Goal: Book appointment/travel/reservation

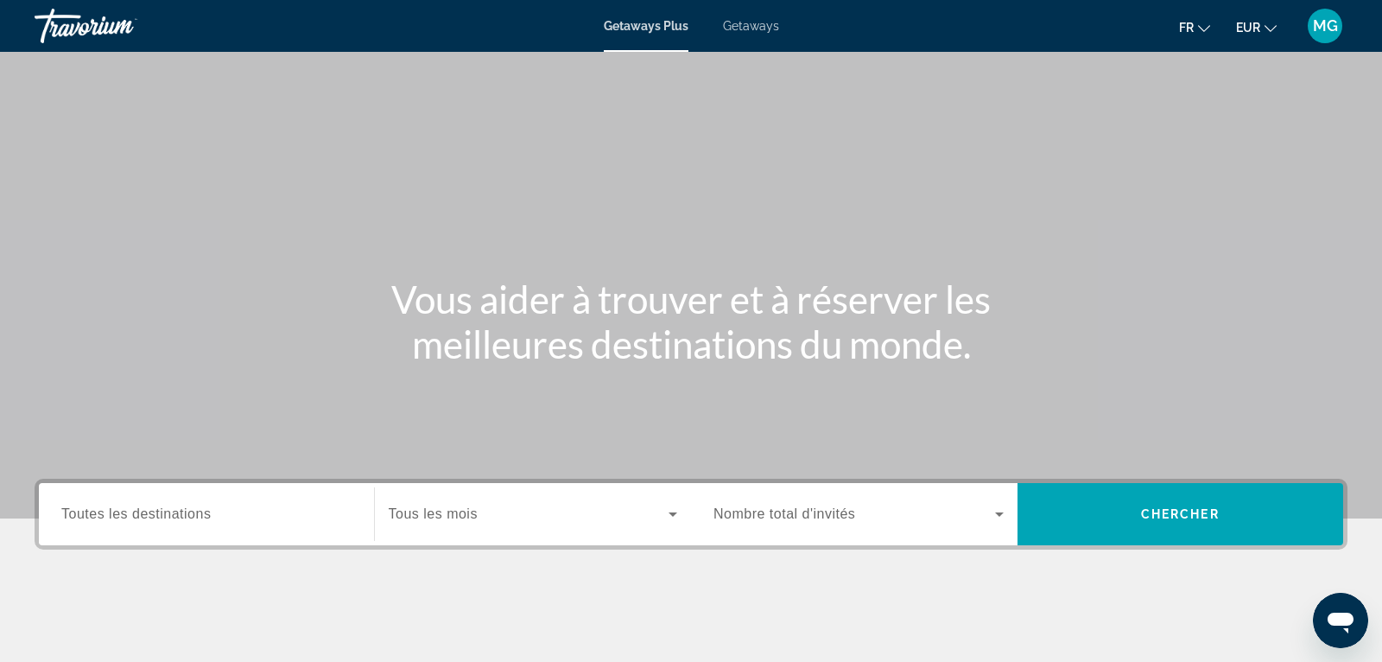
click at [746, 31] on span "Getaways" at bounding box center [751, 26] width 56 height 14
click at [185, 524] on input "Destination Toutes les destinations" at bounding box center [206, 514] width 290 height 21
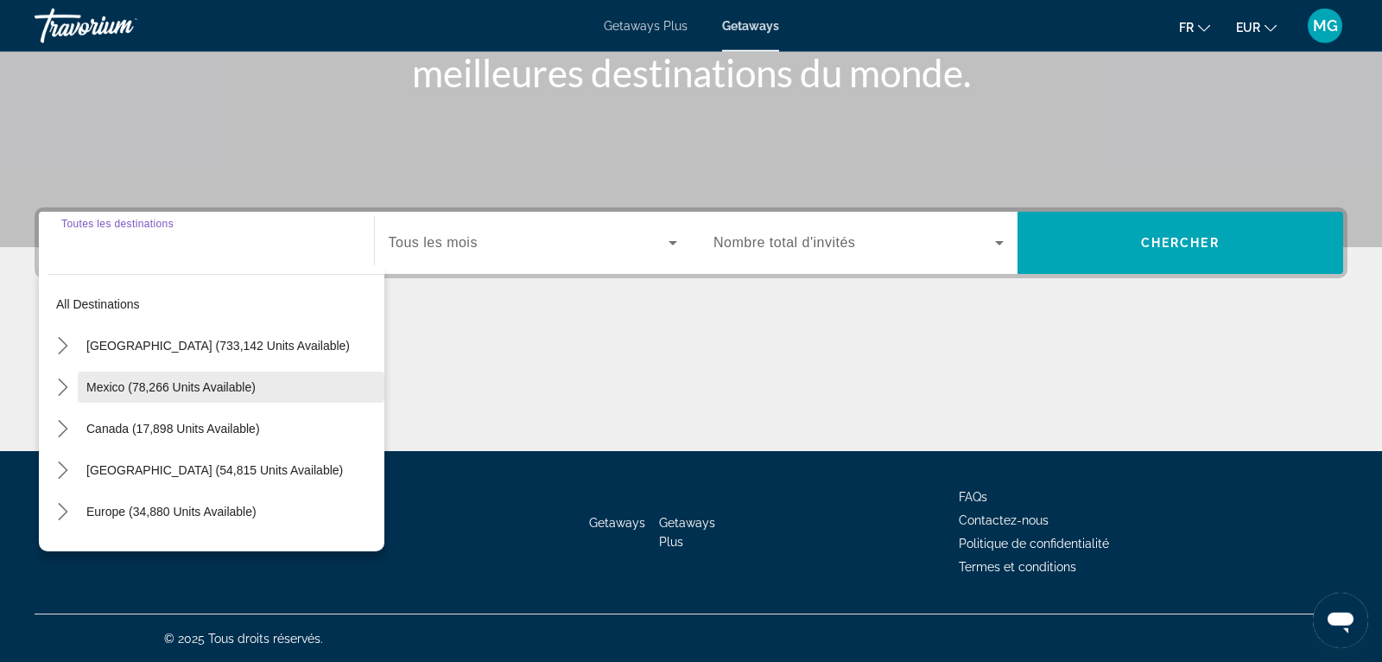
scroll to position [272, 0]
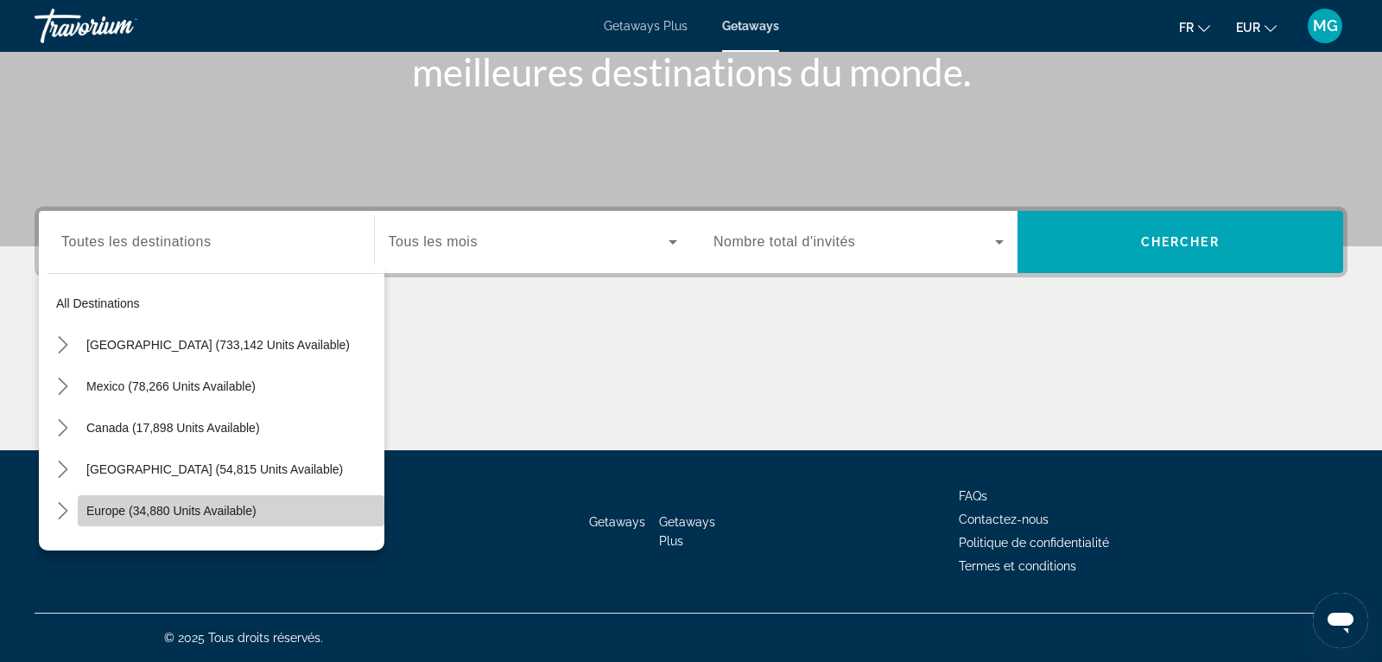
click at [184, 510] on span "Europe (34,880 units available)" at bounding box center [171, 511] width 170 height 14
type input "**********"
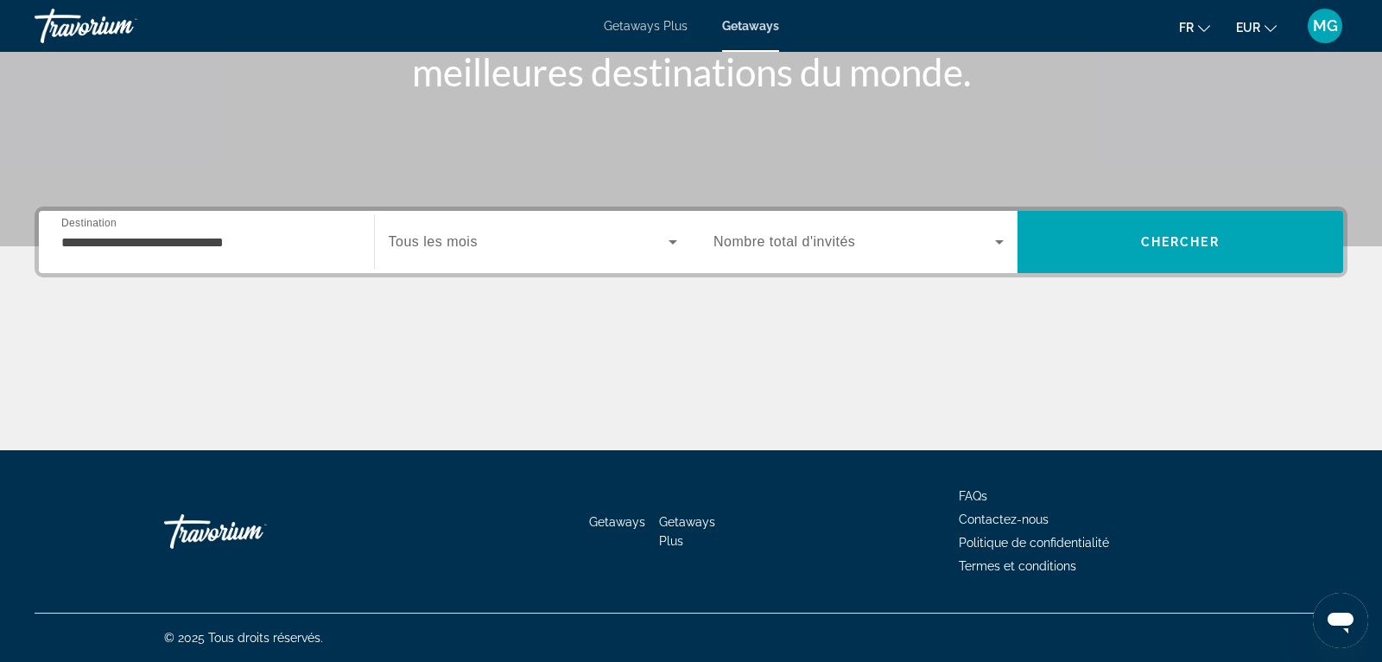
click at [456, 253] on div "Search widget" at bounding box center [533, 242] width 289 height 48
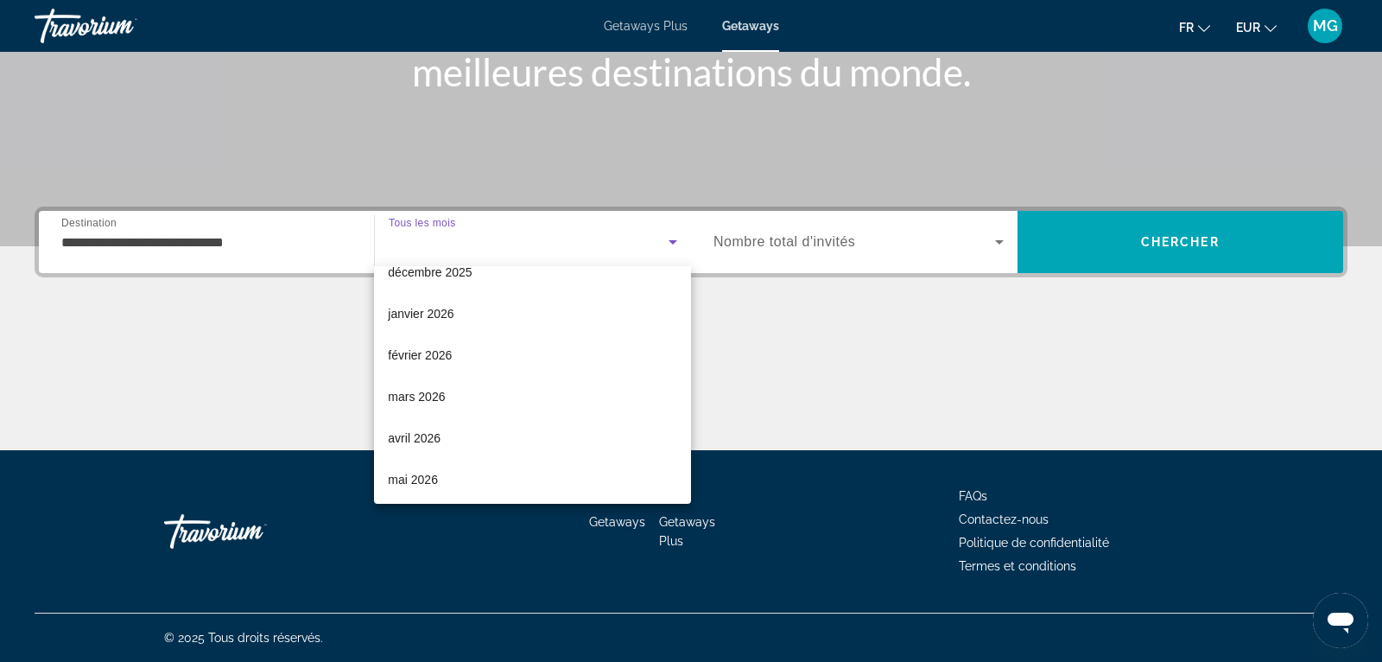
scroll to position [158, 0]
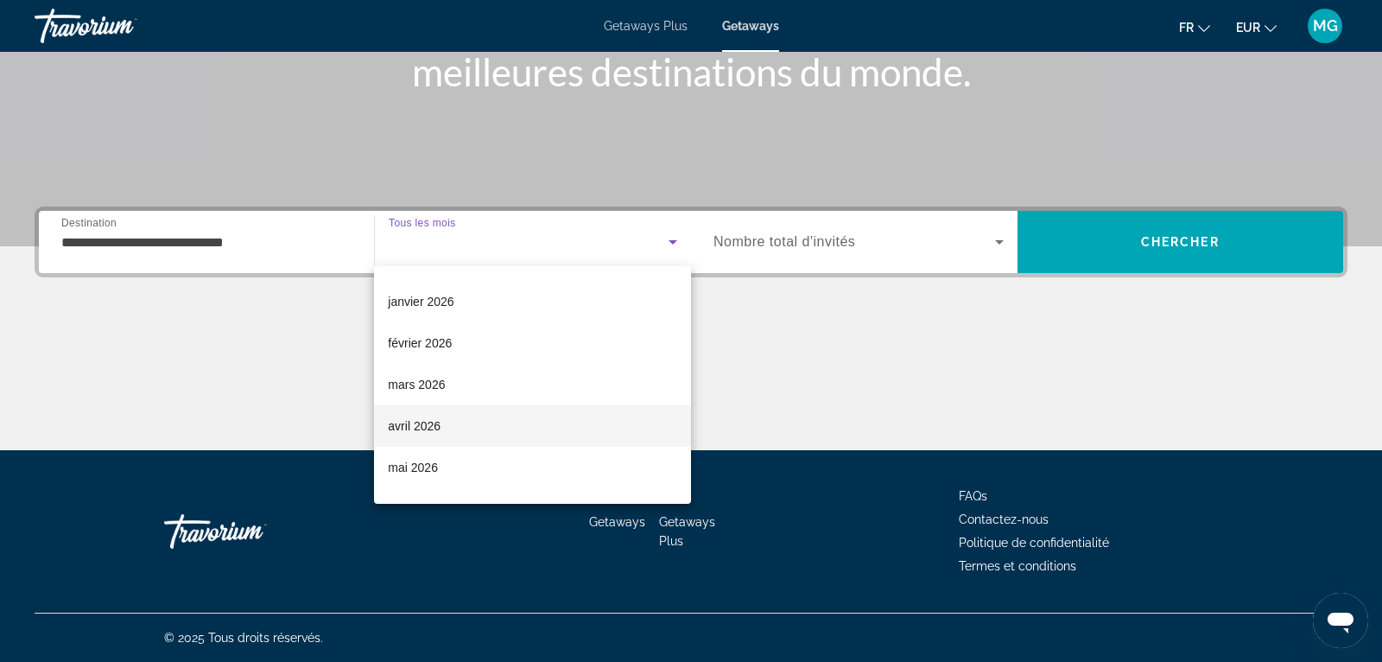
click at [456, 439] on mat-option "avril 2026" at bounding box center [532, 425] width 317 height 41
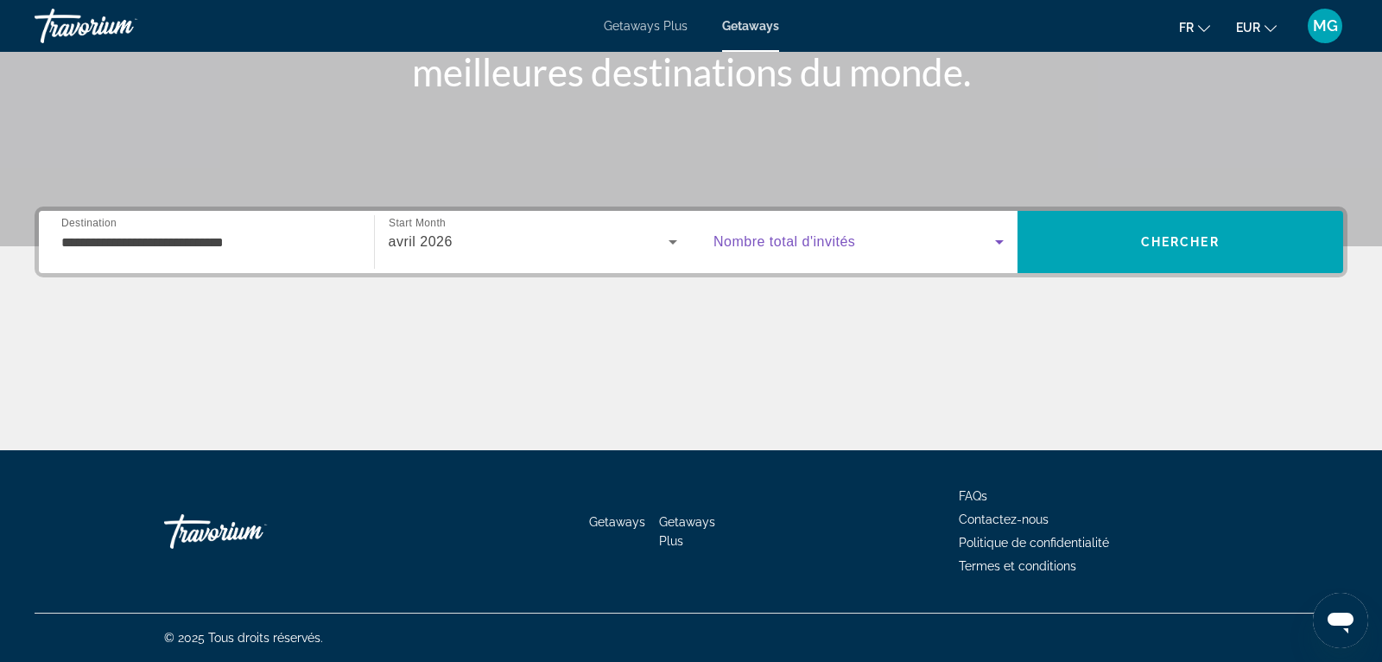
click at [828, 252] on span "Search widget" at bounding box center [855, 242] width 282 height 21
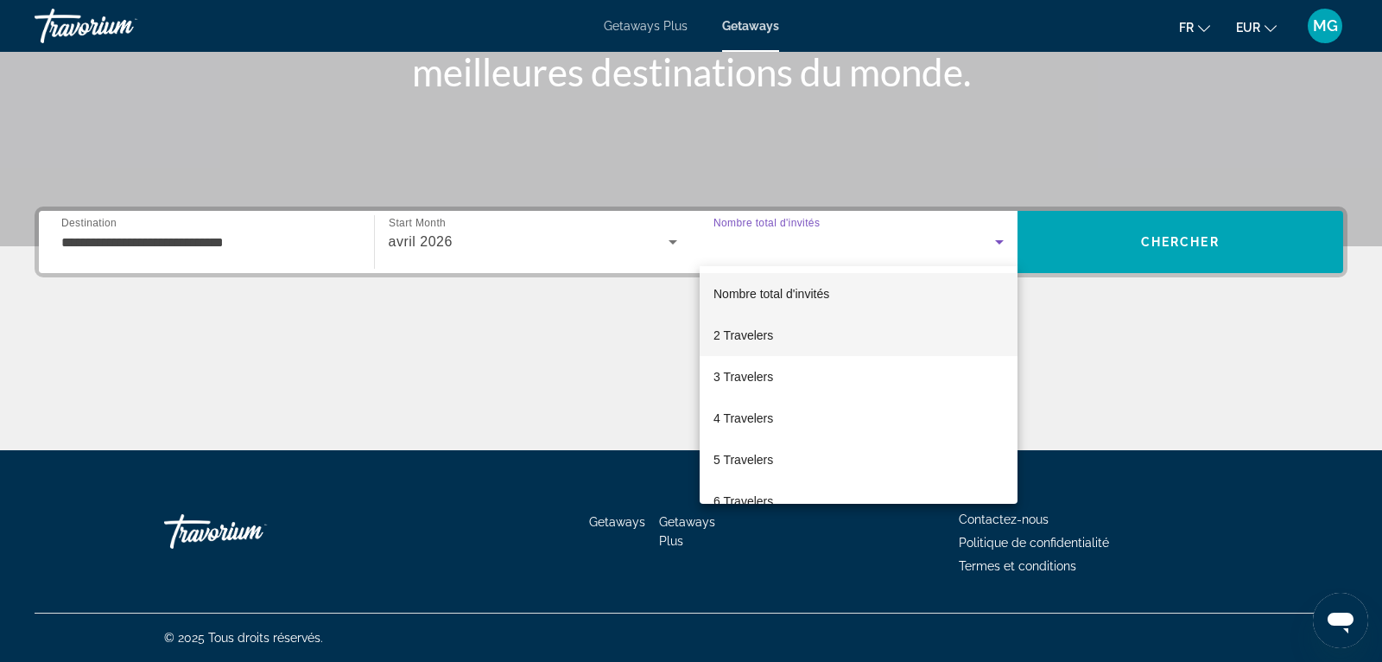
click at [753, 336] on span "2 Travelers" at bounding box center [744, 335] width 60 height 21
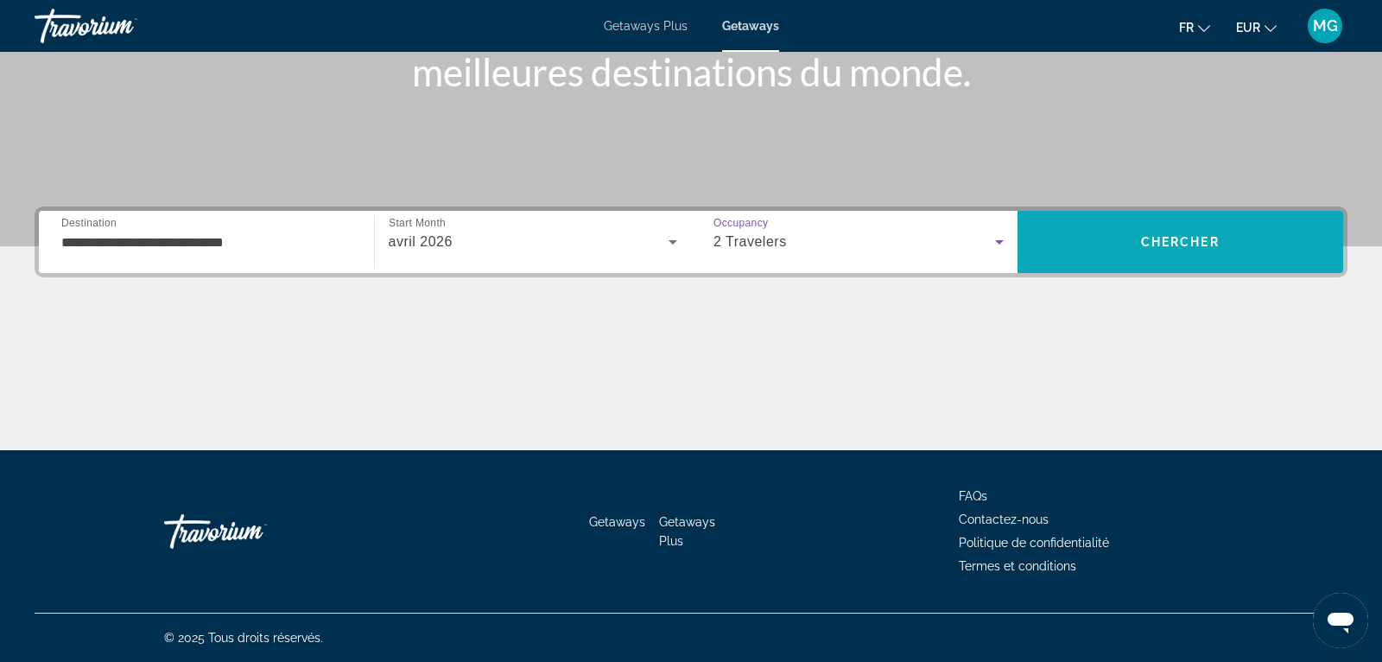
click at [1114, 251] on span "Search" at bounding box center [1181, 241] width 327 height 41
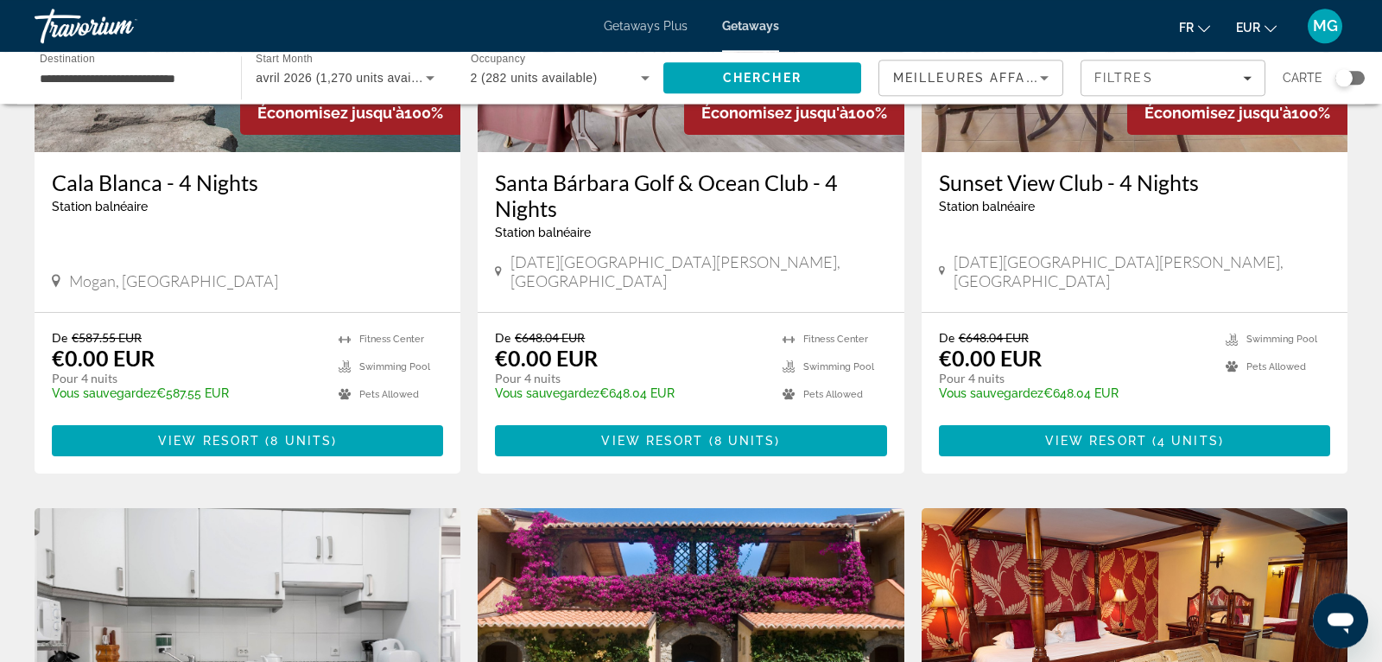
scroll to position [285, 0]
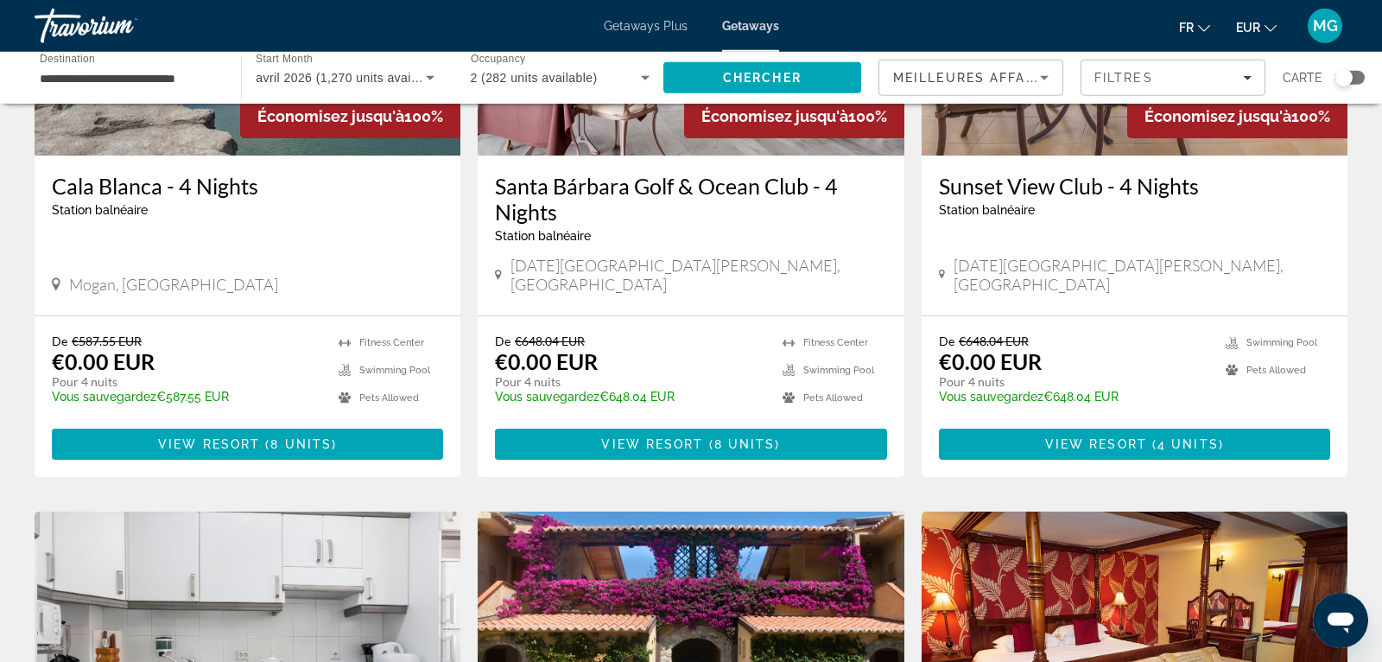
click at [1350, 78] on div "Search widget" at bounding box center [1343, 77] width 17 height 17
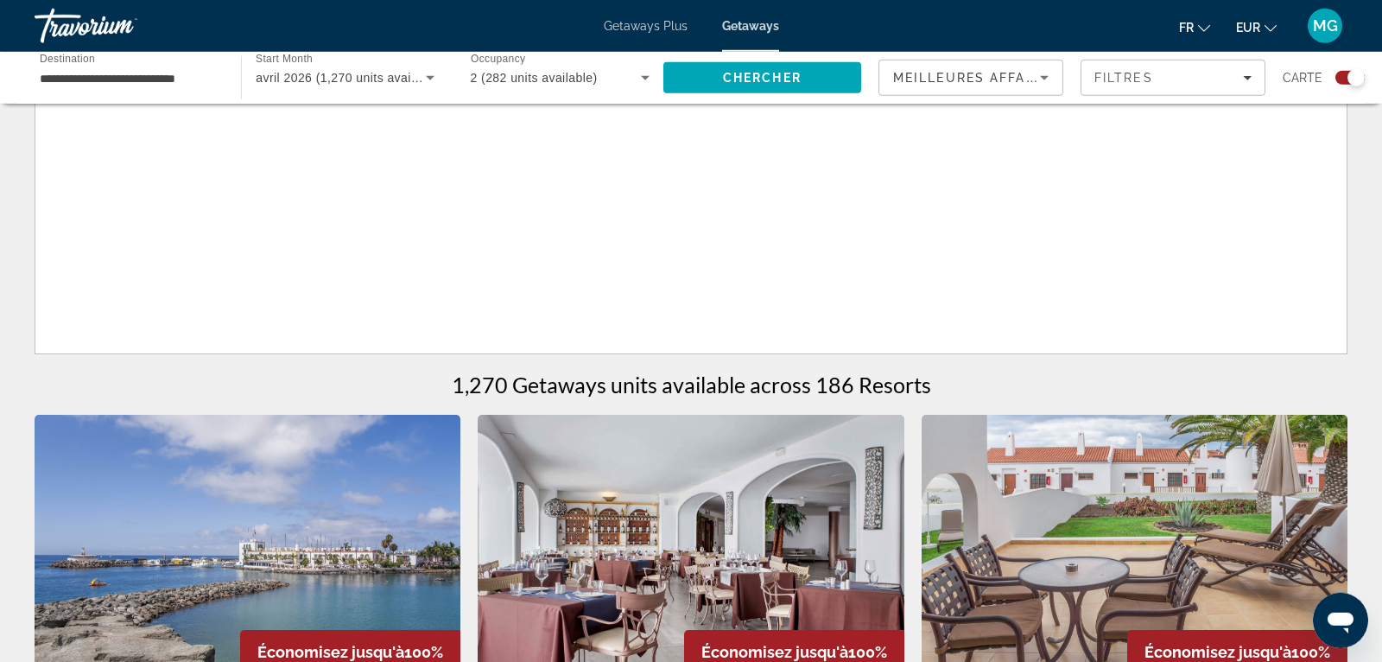
scroll to position [821, 0]
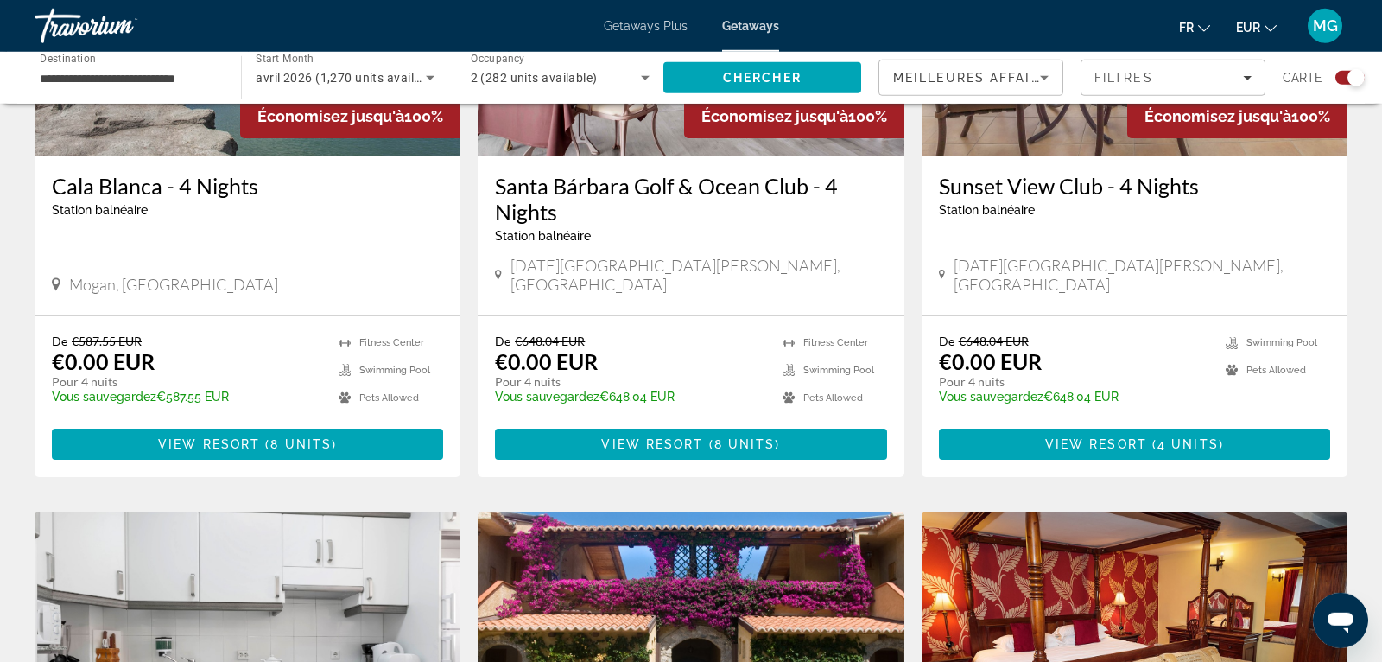
click at [1347, 86] on div "Carte" at bounding box center [1324, 78] width 82 height 36
click at [1344, 76] on div "Search widget" at bounding box center [1349, 78] width 29 height 14
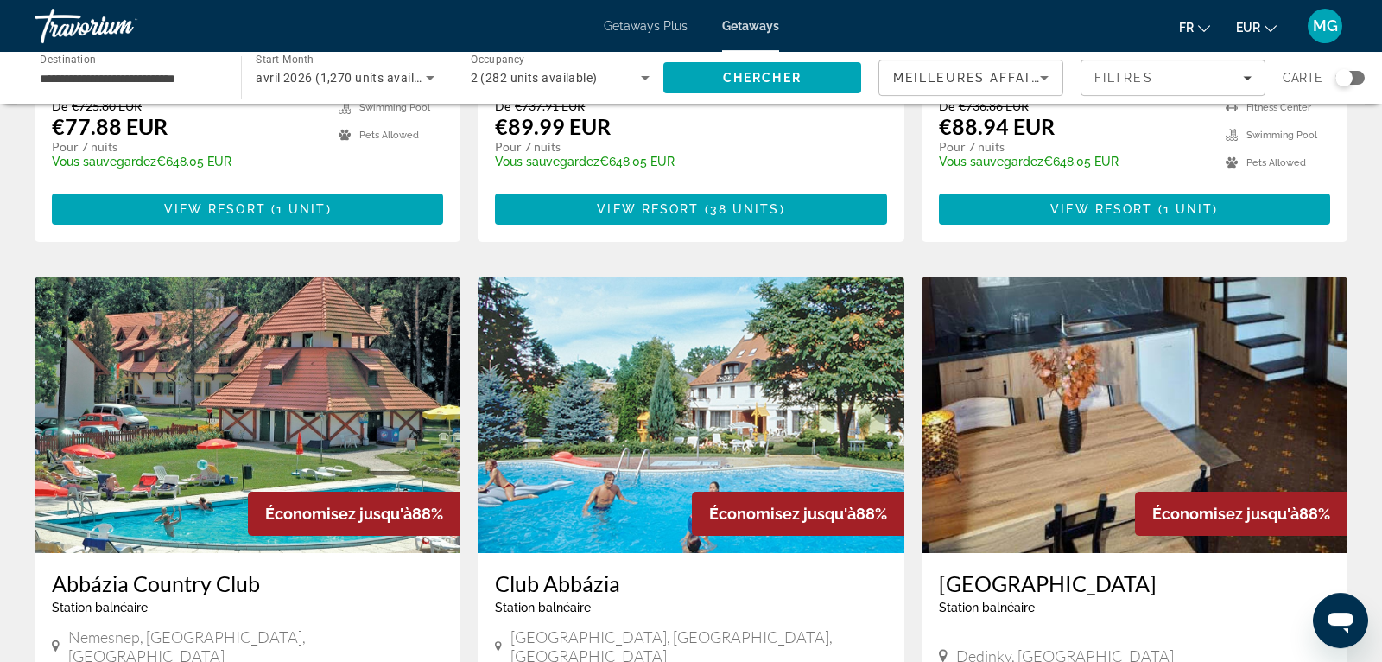
scroll to position [1752, 0]
